Goal: Information Seeking & Learning: Learn about a topic

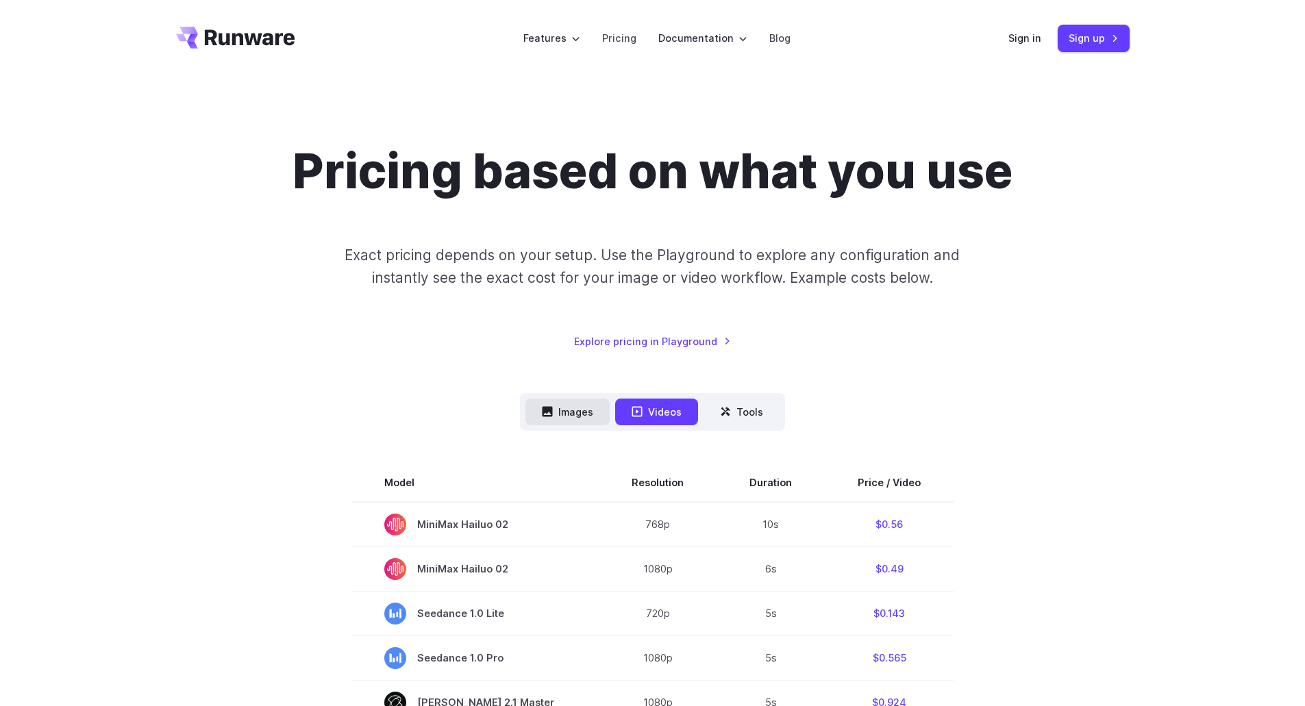
click at [566, 407] on button "Images" at bounding box center [567, 412] width 84 height 27
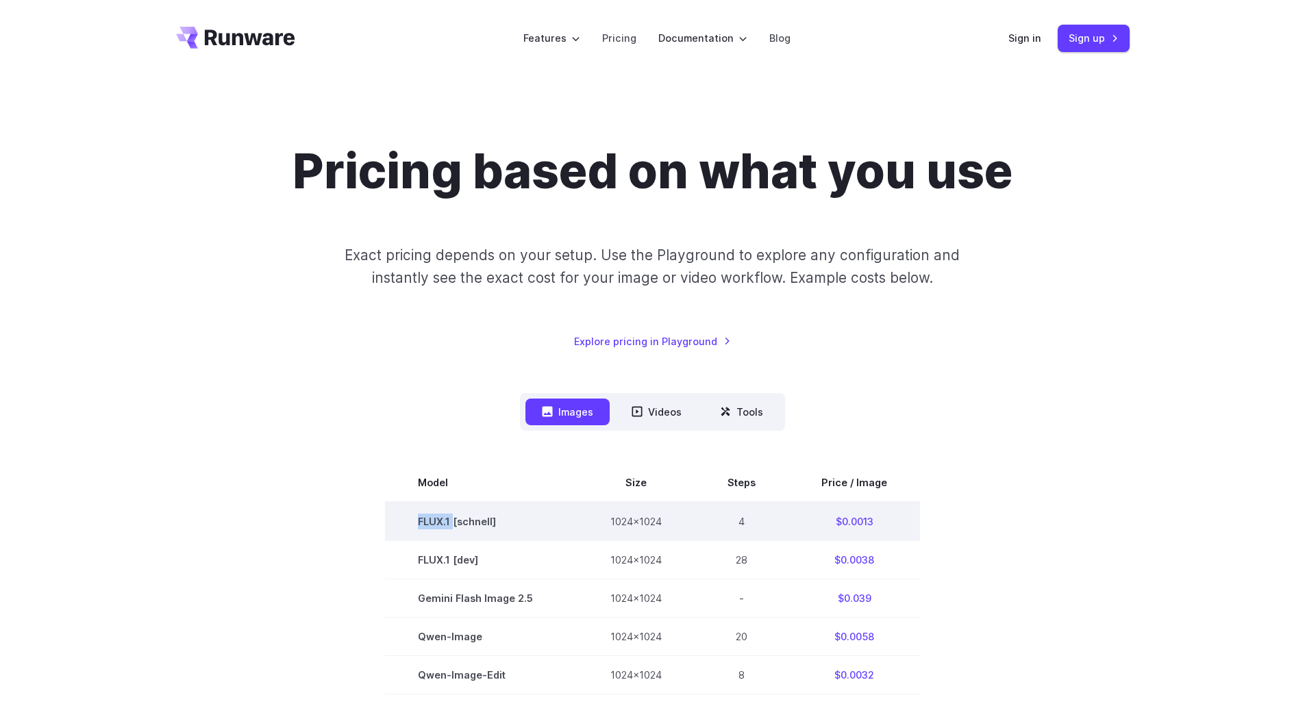
drag, startPoint x: 419, startPoint y: 524, endPoint x: 456, endPoint y: 520, distance: 37.1
click at [456, 520] on td "FLUX.1 [schnell]" at bounding box center [481, 521] width 192 height 39
copy td "FLUX.1"
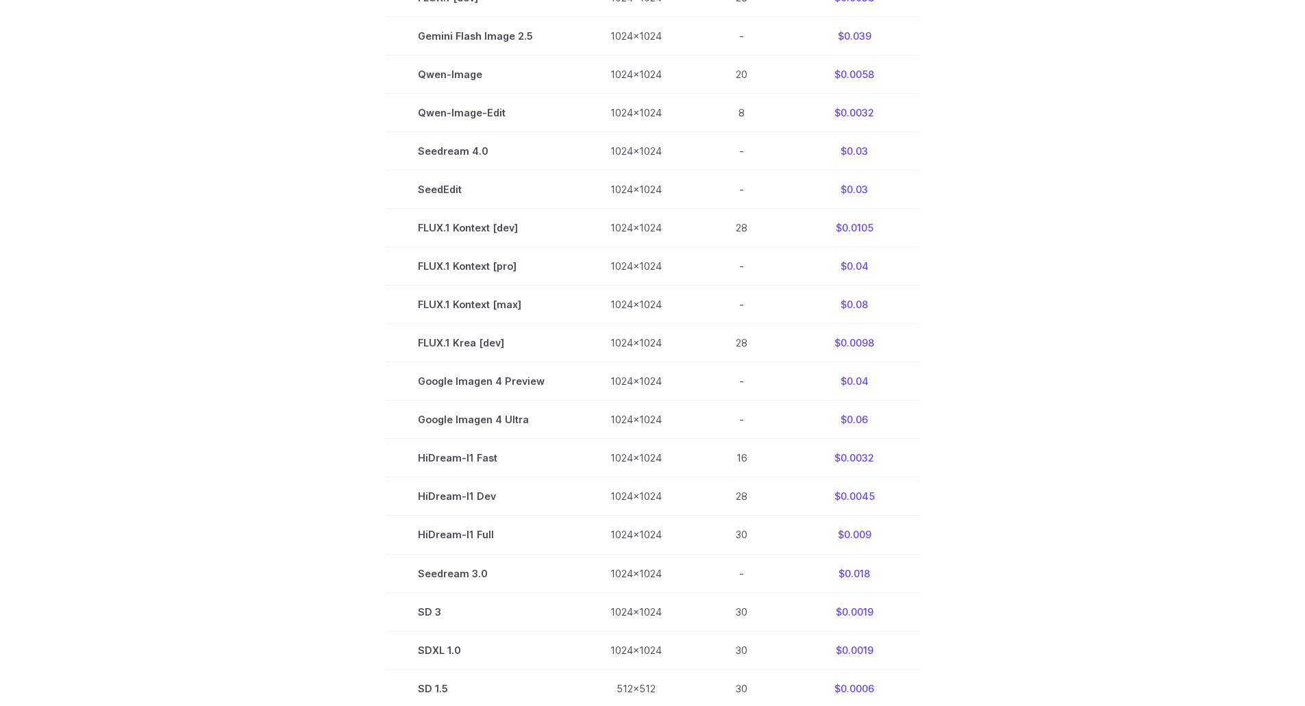
scroll to position [202, 0]
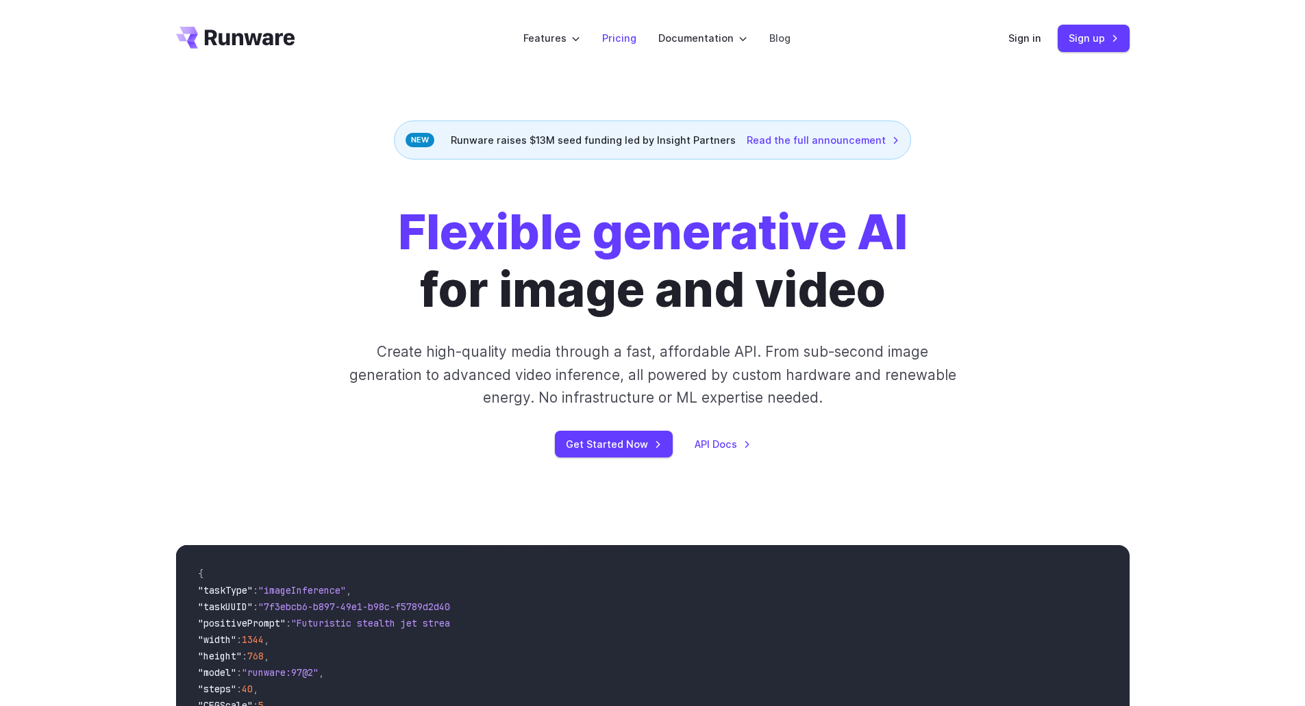
click at [612, 45] on link "Pricing" at bounding box center [619, 38] width 34 height 16
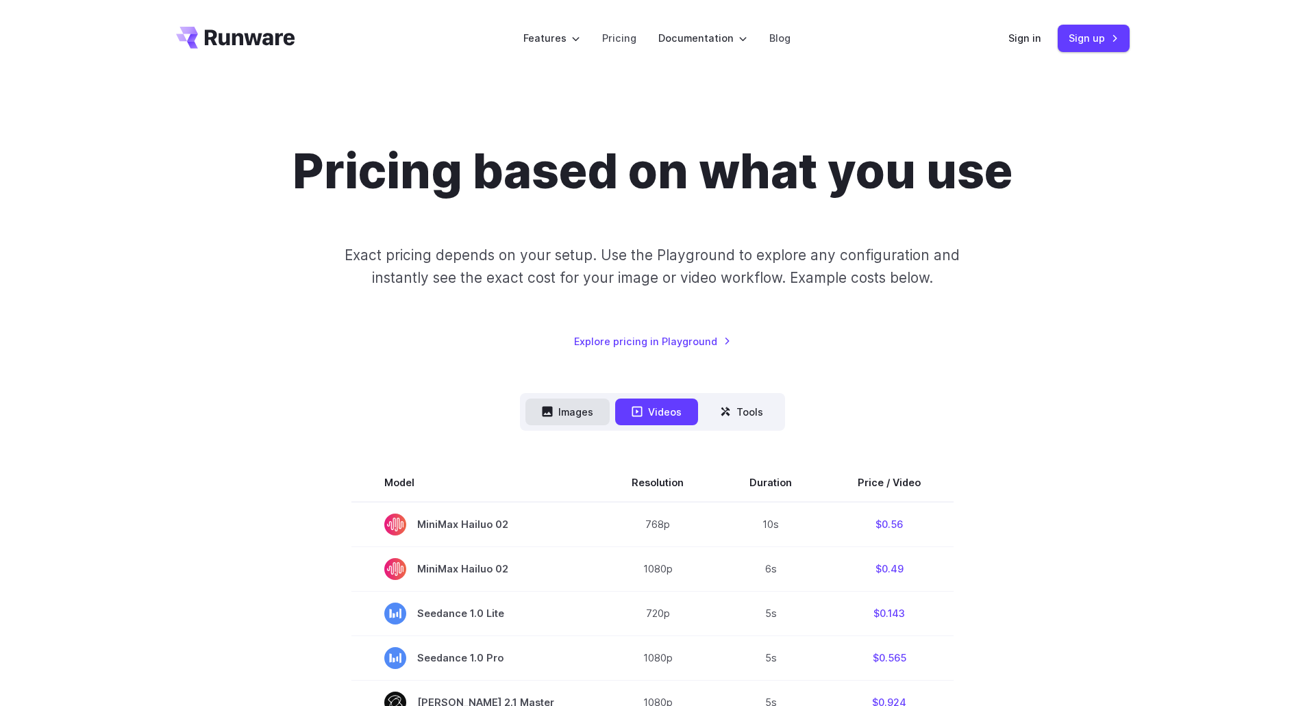
click at [568, 407] on button "Images" at bounding box center [567, 412] width 84 height 27
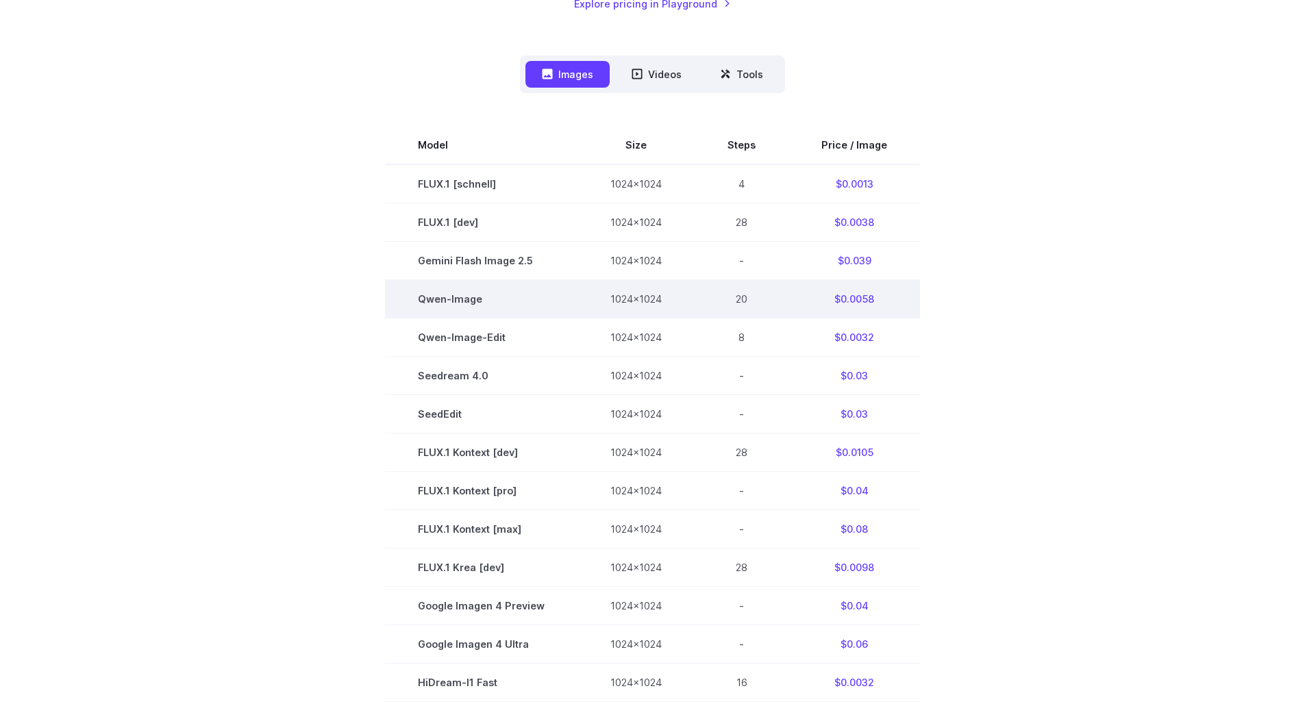
scroll to position [338, 0]
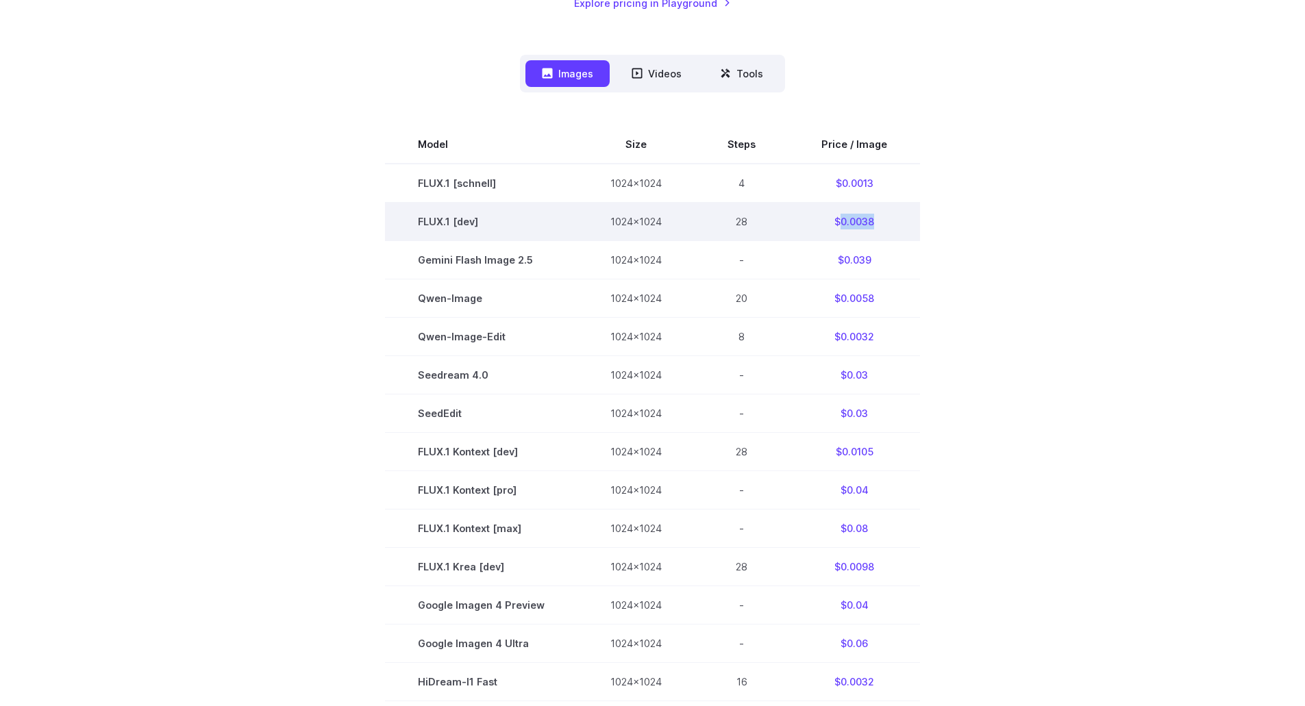
drag, startPoint x: 881, startPoint y: 225, endPoint x: 840, endPoint y: 230, distance: 41.5
click at [840, 230] on td "$0.0038" at bounding box center [853, 221] width 131 height 38
copy td "0.0038"
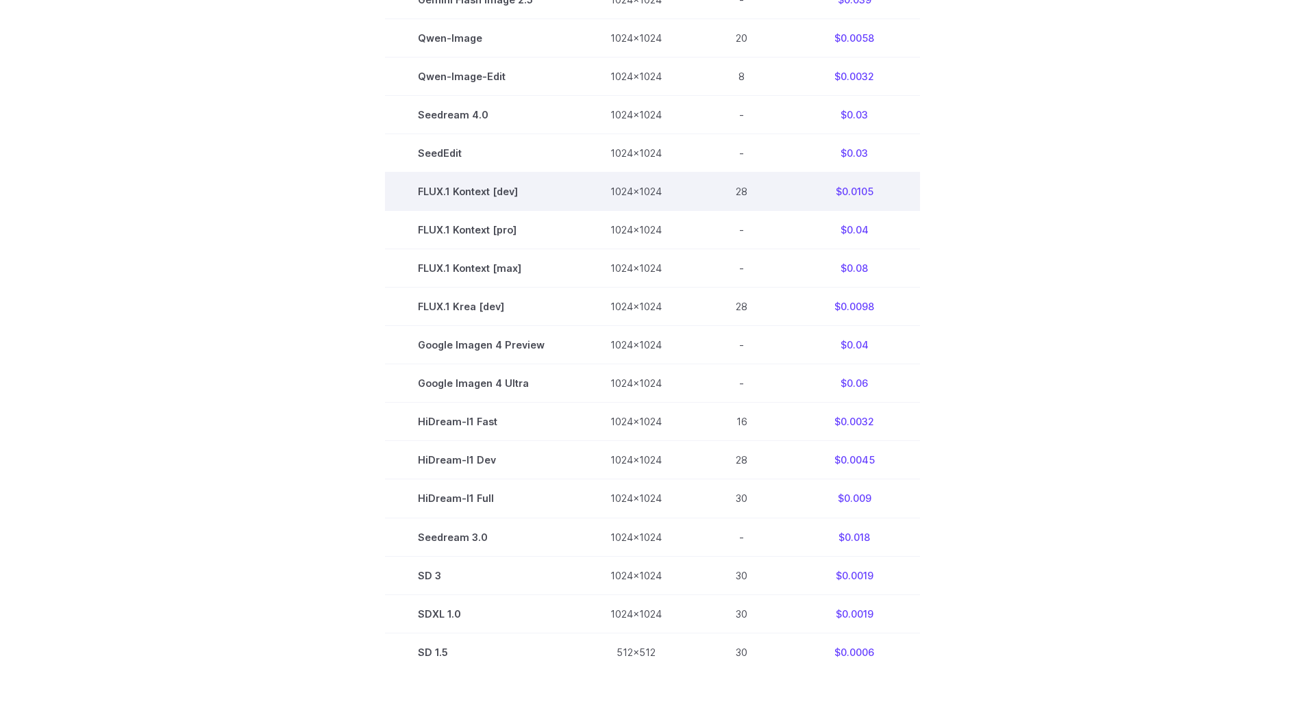
scroll to position [570, 0]
